Goal: Information Seeking & Learning: Check status

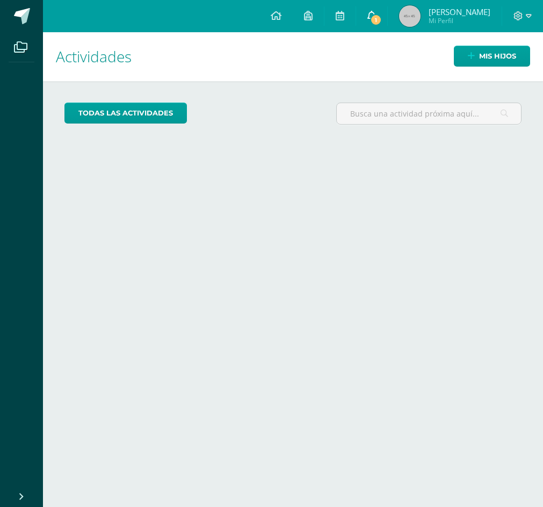
click at [370, 18] on span "1" at bounding box center [376, 20] width 12 height 12
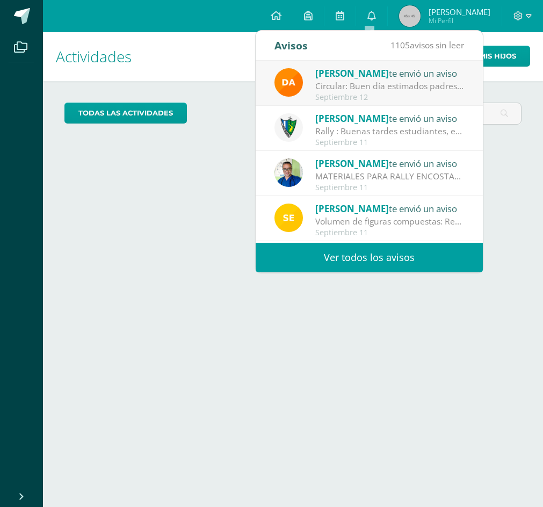
click at [389, 251] on link "Ver todos los avisos" at bounding box center [369, 258] width 227 height 30
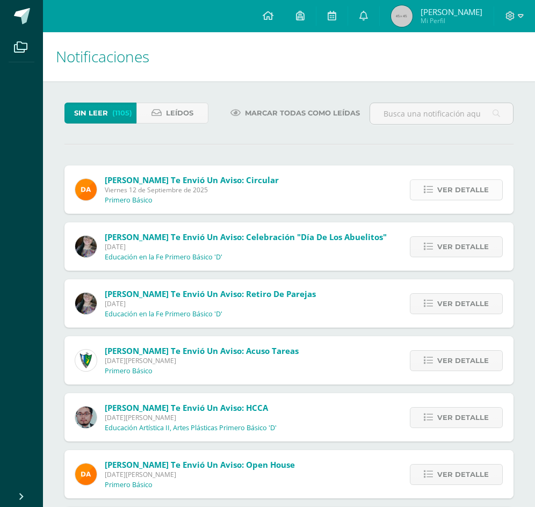
click at [473, 188] on span "Ver detalle" at bounding box center [463, 190] width 52 height 20
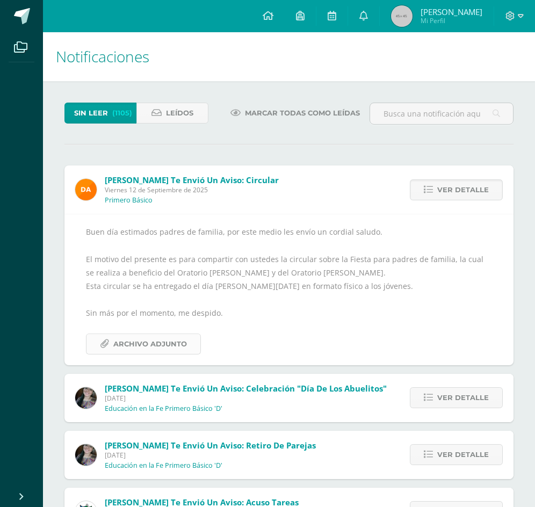
click at [161, 344] on span "Archivo Adjunto" at bounding box center [150, 344] width 74 height 20
